Goal: Task Accomplishment & Management: Complete application form

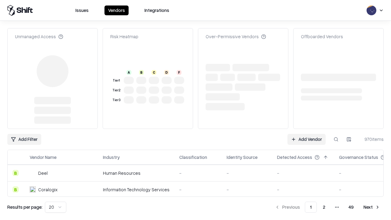
click at [306, 134] on link "Add Vendor" at bounding box center [306, 139] width 38 height 11
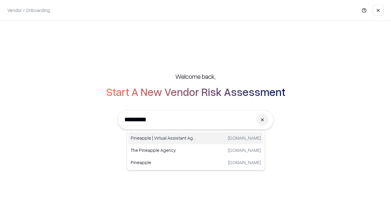
click at [196, 138] on div "Pineapple | Virtual Assistant Agency [DOMAIN_NAME]" at bounding box center [195, 138] width 135 height 12
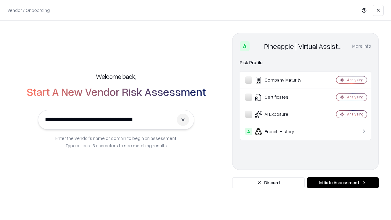
type input "**********"
click at [343, 183] on button "Initiate Assessment" at bounding box center [343, 182] width 72 height 11
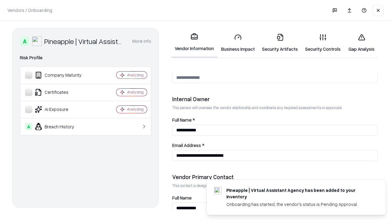
scroll to position [316, 0]
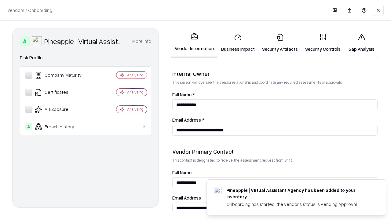
click at [238, 43] on link "Business Impact" at bounding box center [237, 43] width 41 height 28
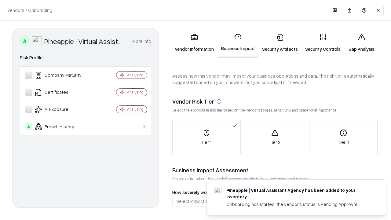
click at [280, 43] on link "Security Artifacts" at bounding box center [279, 43] width 43 height 28
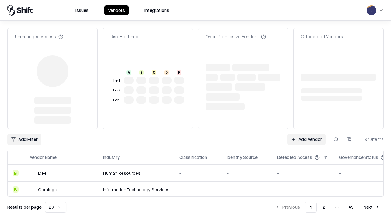
click at [306, 134] on link "Add Vendor" at bounding box center [306, 139] width 38 height 11
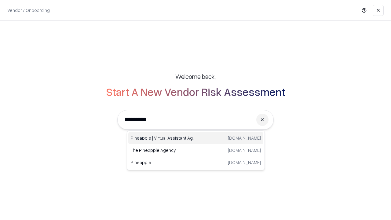
click at [196, 138] on div "Pineapple | Virtual Assistant Agency [DOMAIN_NAME]" at bounding box center [195, 138] width 135 height 12
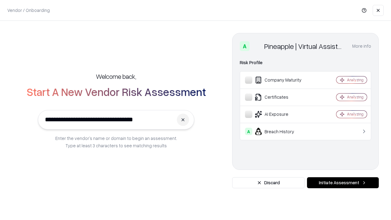
type input "**********"
click at [343, 183] on button "Initiate Assessment" at bounding box center [343, 182] width 72 height 11
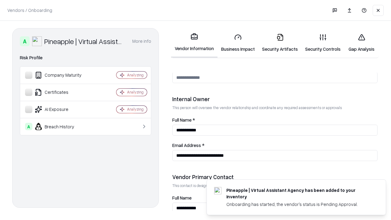
scroll to position [316, 0]
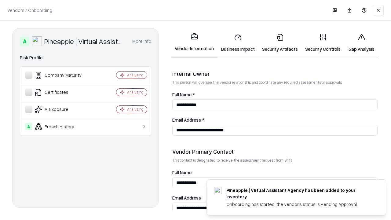
click at [361, 43] on link "Gap Analysis" at bounding box center [361, 43] width 35 height 28
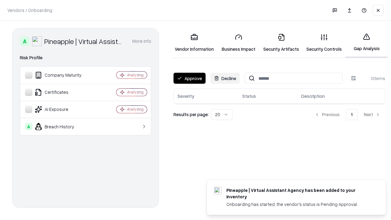
click at [189, 78] on button "Approve" at bounding box center [189, 78] width 32 height 11
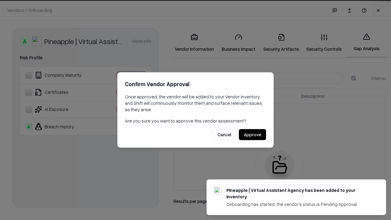
click at [252, 134] on button "Approve" at bounding box center [252, 134] width 27 height 11
